Goal: Complete application form

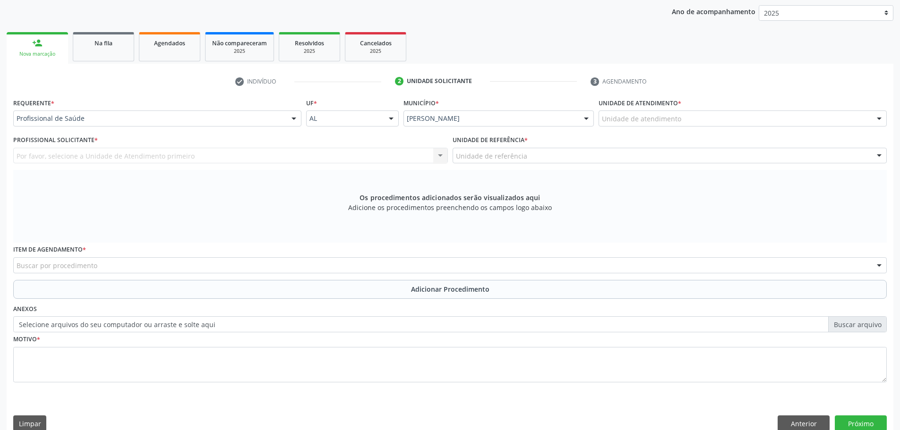
scroll to position [177, 0]
click at [170, 165] on div "Profissional Solicitante * Por favor, selecione a Unidade de Atendimento primei…" at bounding box center [230, 151] width 439 height 37
click at [210, 157] on div "Por favor, selecione a Unidade de Atendimento primeiro Nenhum resultado encontr…" at bounding box center [230, 156] width 435 height 16
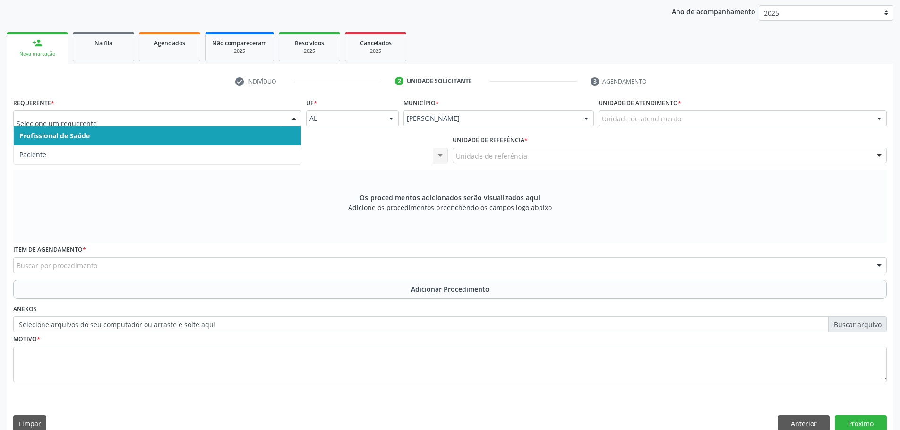
click at [94, 136] on span "Profissional de Saúde" at bounding box center [157, 136] width 287 height 19
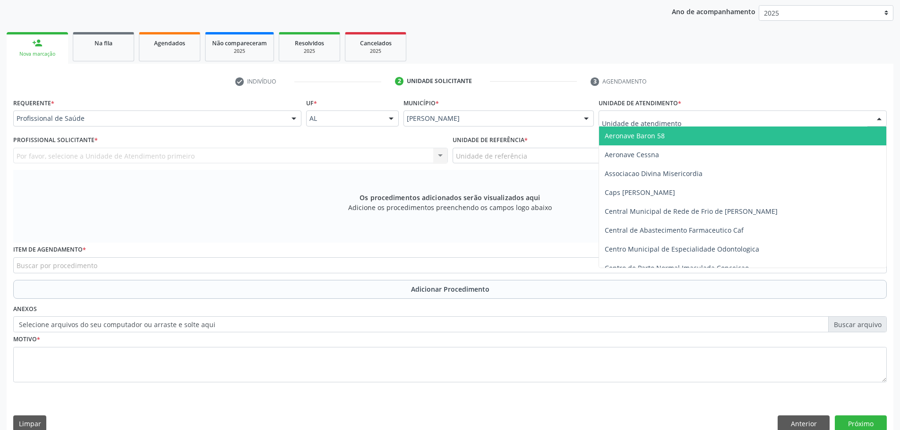
click at [642, 124] on div at bounding box center [742, 119] width 288 height 16
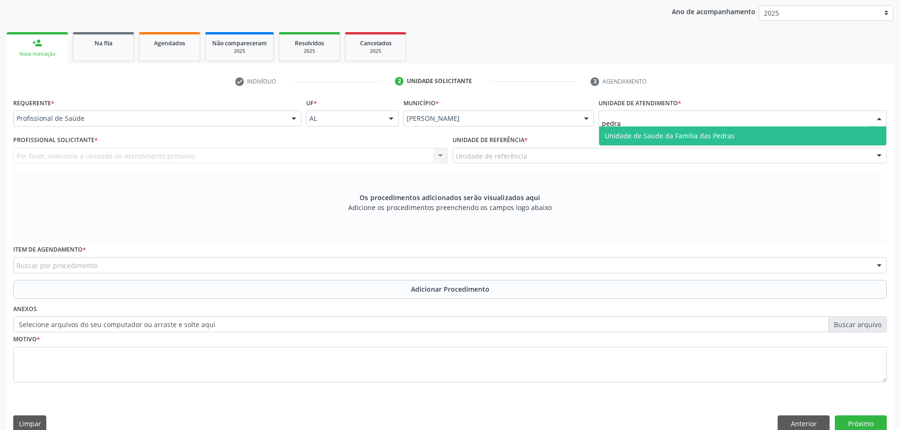
type input "pedras"
click at [672, 132] on span "Unidade de Saude da Familia das Pedras" at bounding box center [670, 135] width 130 height 9
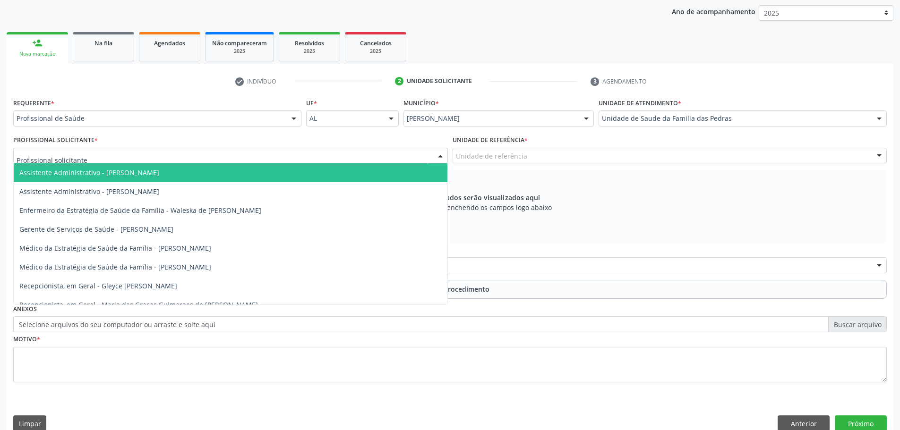
click at [220, 160] on div at bounding box center [230, 156] width 435 height 16
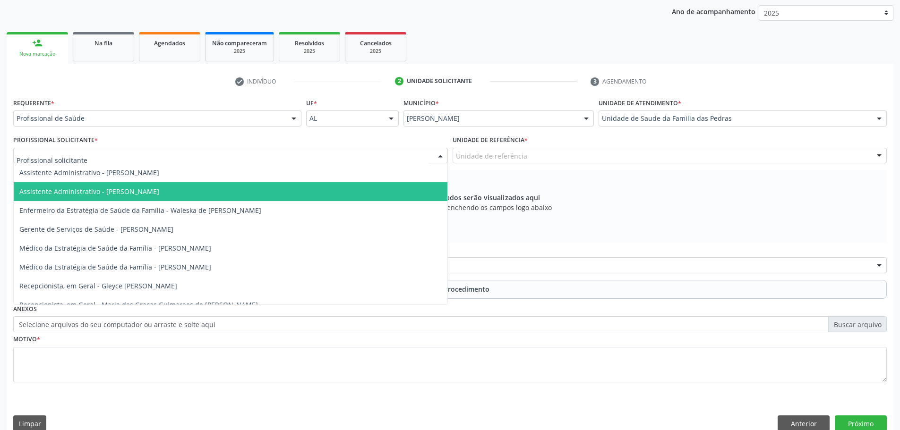
click at [202, 200] on span "Assistente Administrativo - [PERSON_NAME]" at bounding box center [231, 191] width 434 height 19
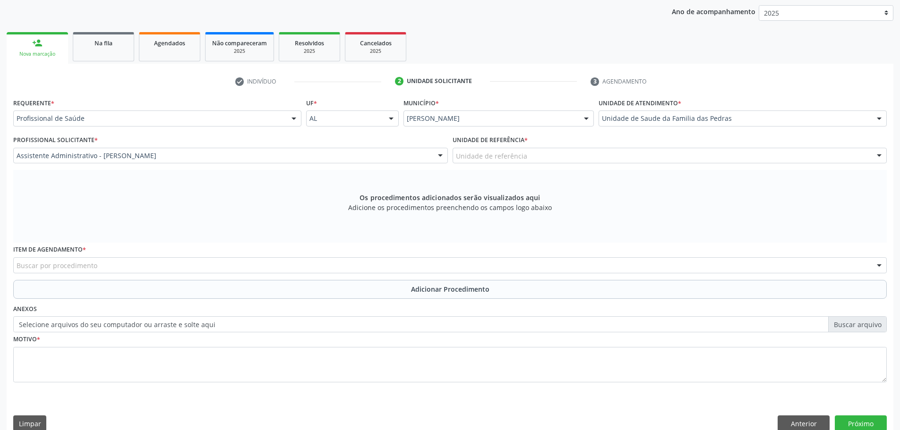
scroll to position [192, 0]
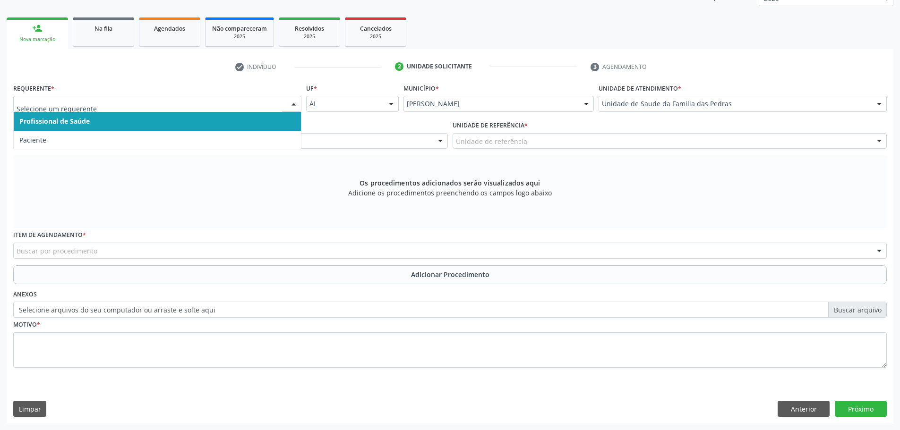
click at [184, 123] on span "Profissional de Saúde" at bounding box center [157, 121] width 287 height 19
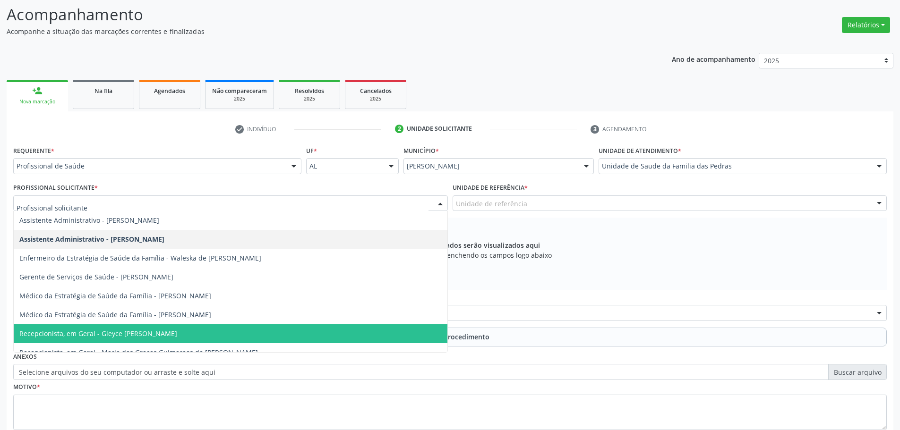
scroll to position [129, 0]
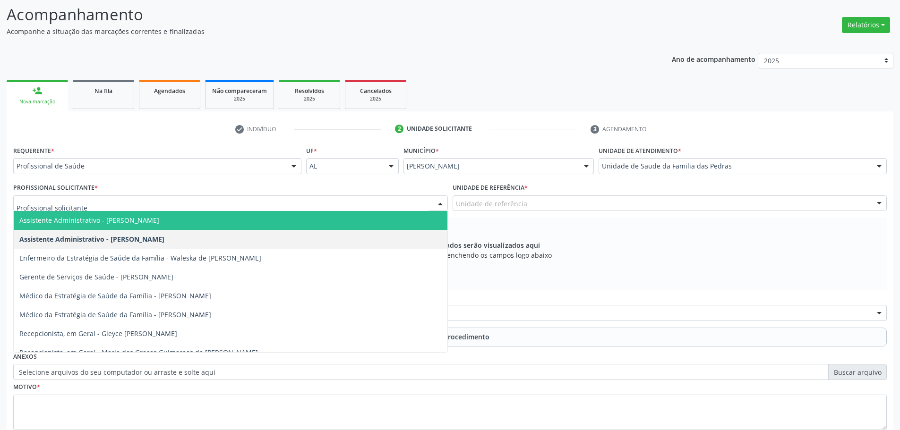
click at [182, 203] on input "text" at bounding box center [223, 208] width 412 height 19
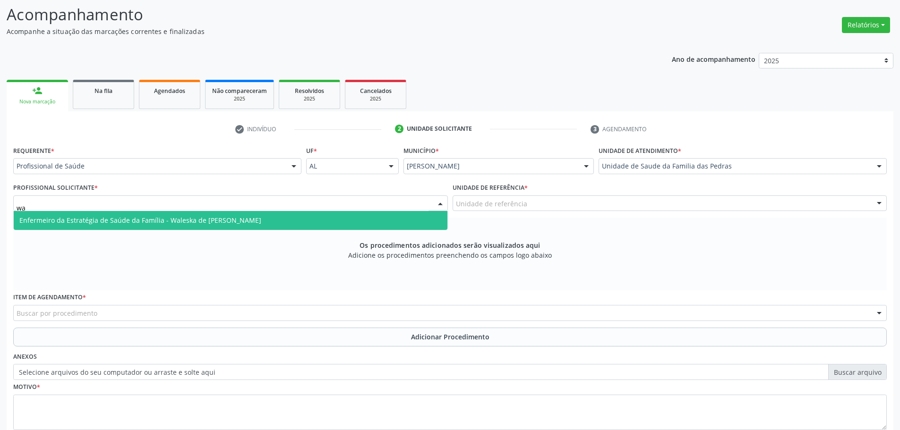
type input "w"
type input "m"
